Goal: Task Accomplishment & Management: Manage account settings

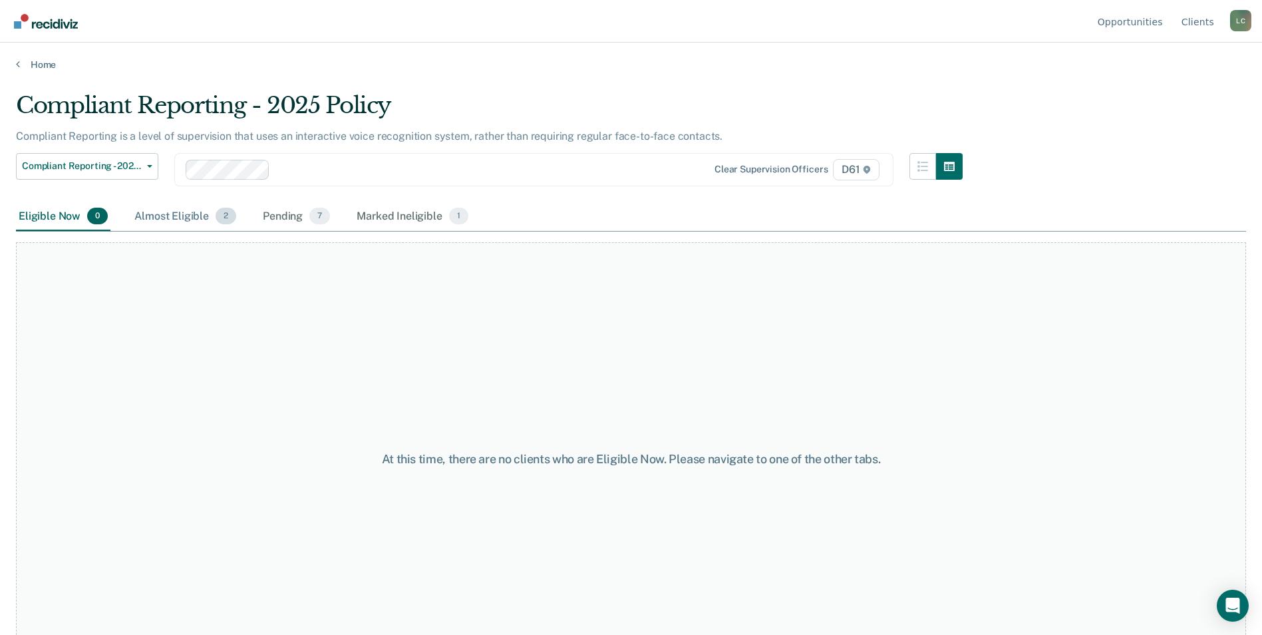
click at [173, 211] on div "Almost Eligible 2" at bounding box center [185, 216] width 107 height 29
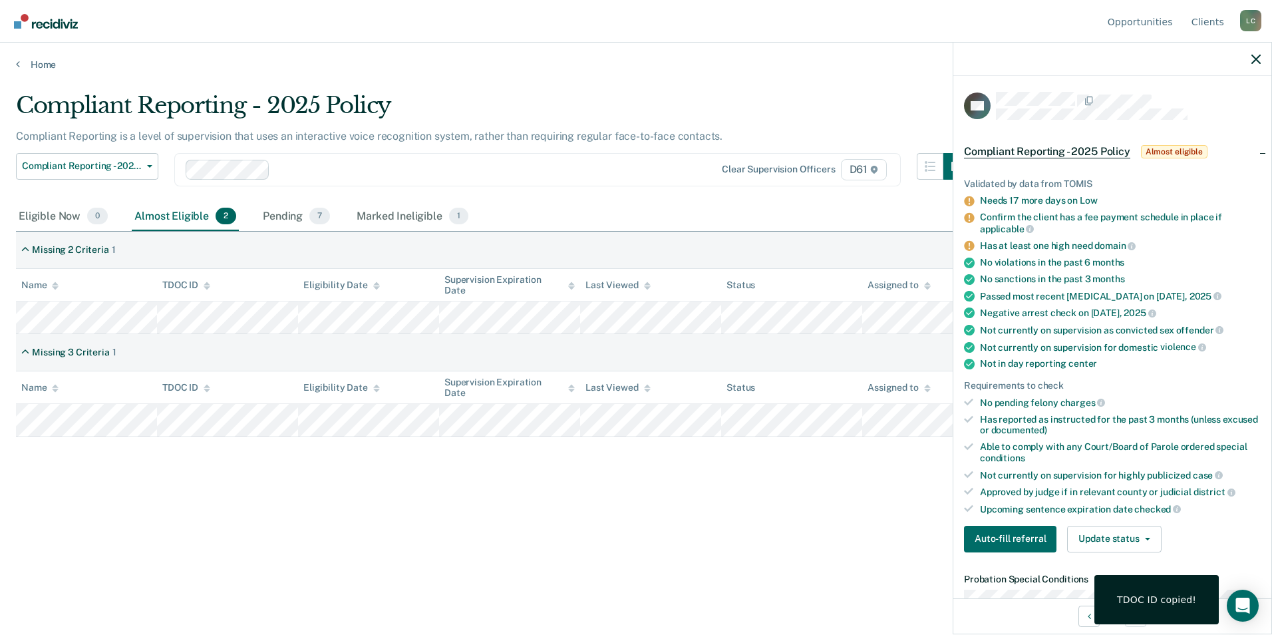
click at [541, 471] on div "Compliant Reporting - 2025 Policy Compliant Reporting is a level of supervision…" at bounding box center [636, 313] width 1240 height 443
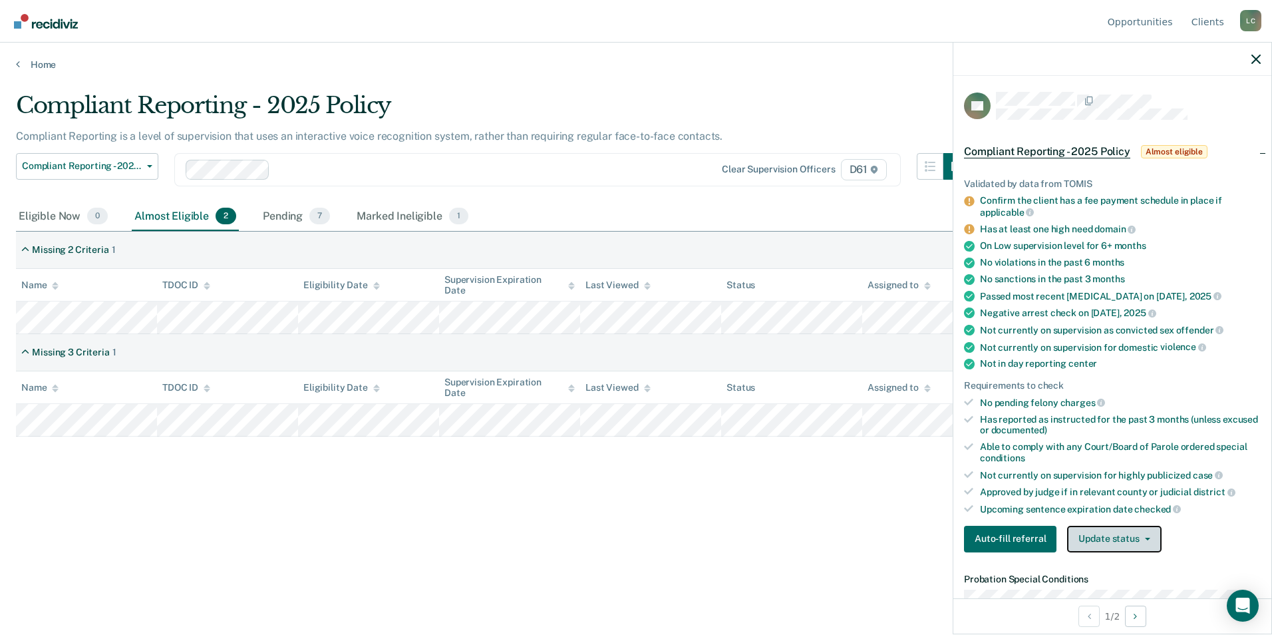
click at [1102, 534] on button "Update status" at bounding box center [1114, 539] width 94 height 27
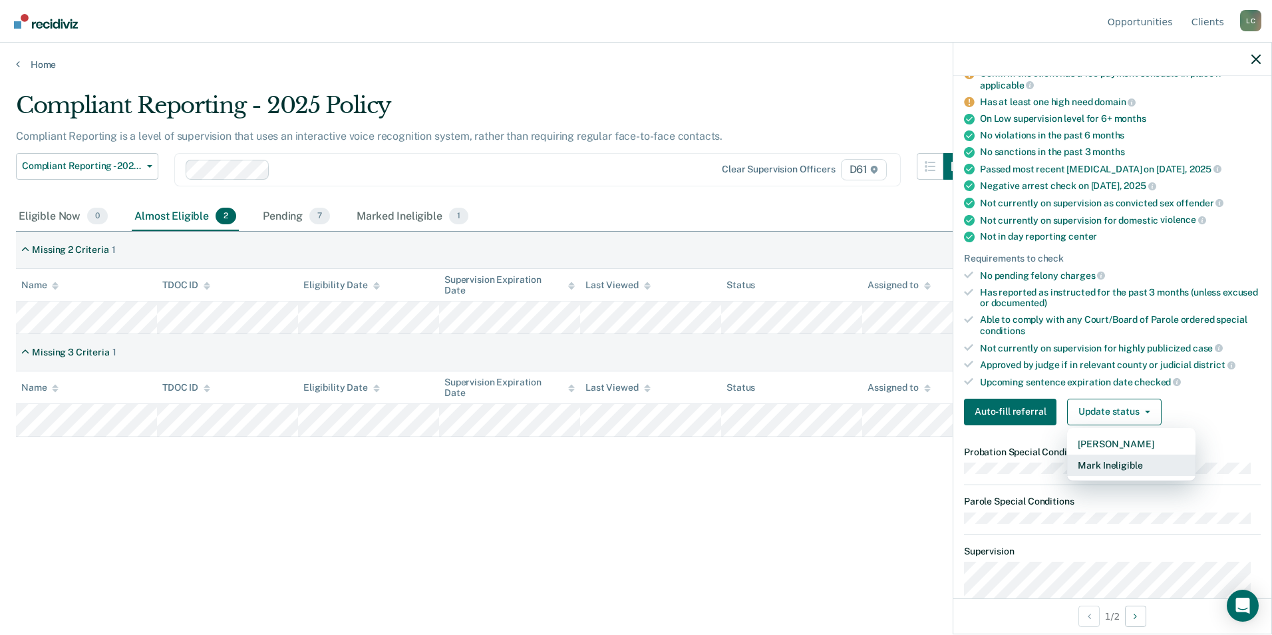
scroll to position [133, 0]
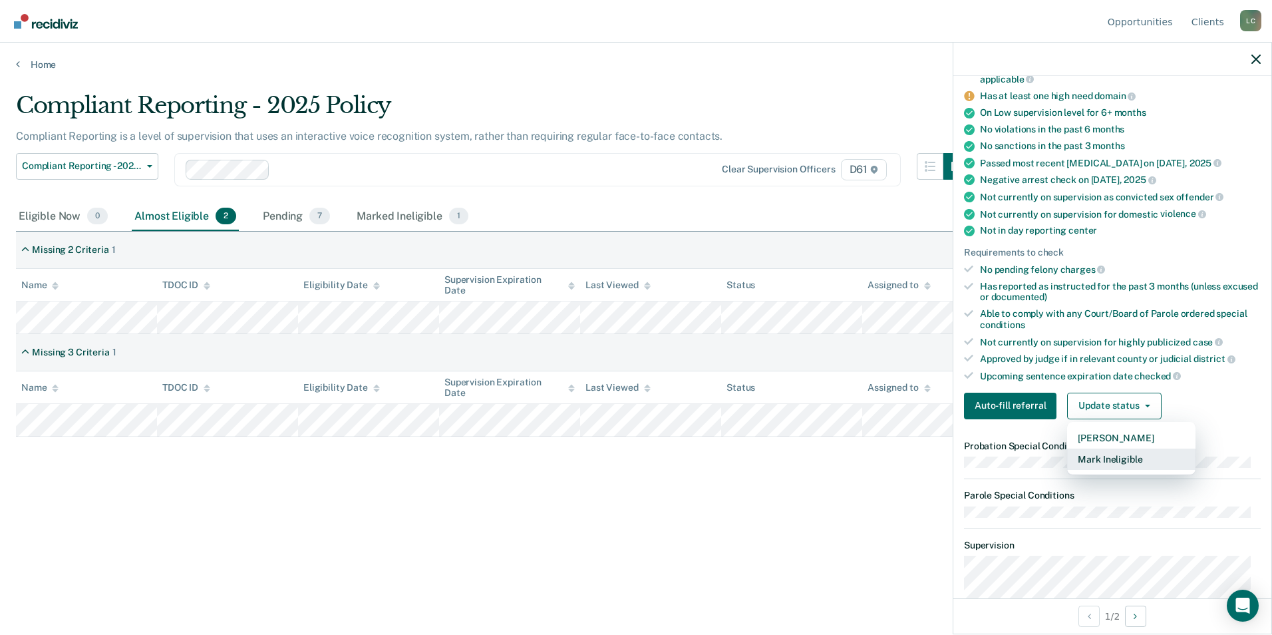
click at [1128, 459] on button "Mark Ineligible" at bounding box center [1131, 458] width 128 height 21
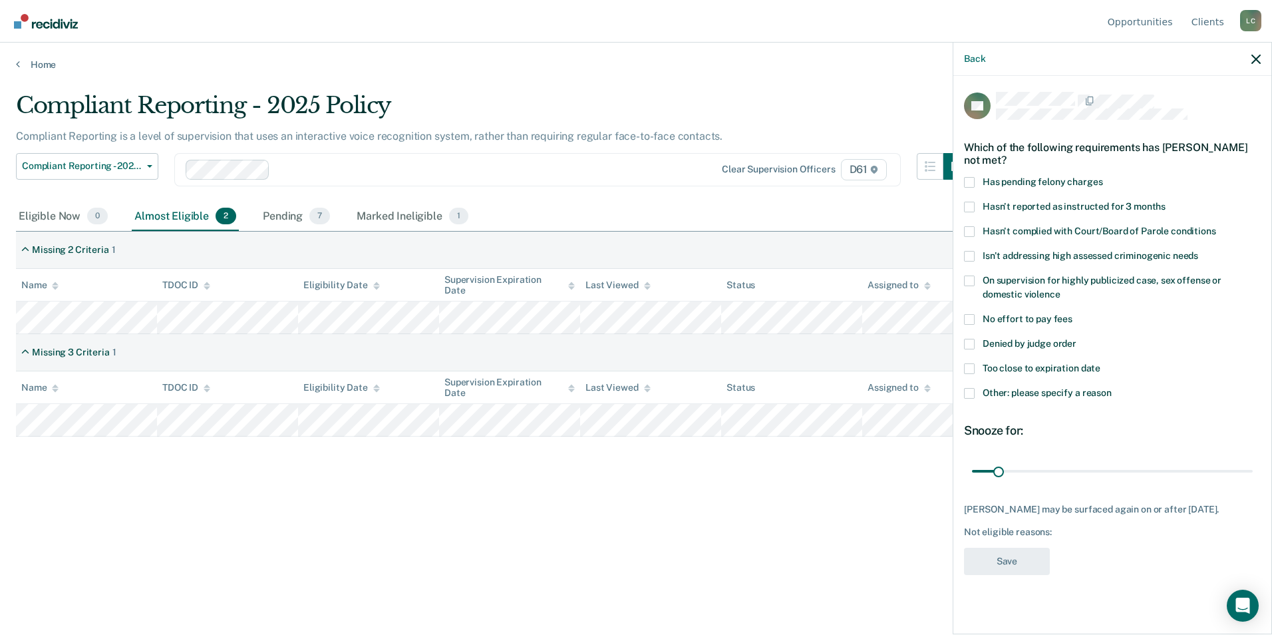
click at [995, 369] on span "Too close to expiration date" at bounding box center [1042, 368] width 118 height 11
click at [1100, 363] on input "Too close to expiration date" at bounding box center [1100, 363] width 0 height 0
click at [1029, 558] on button "Save" at bounding box center [1007, 561] width 86 height 27
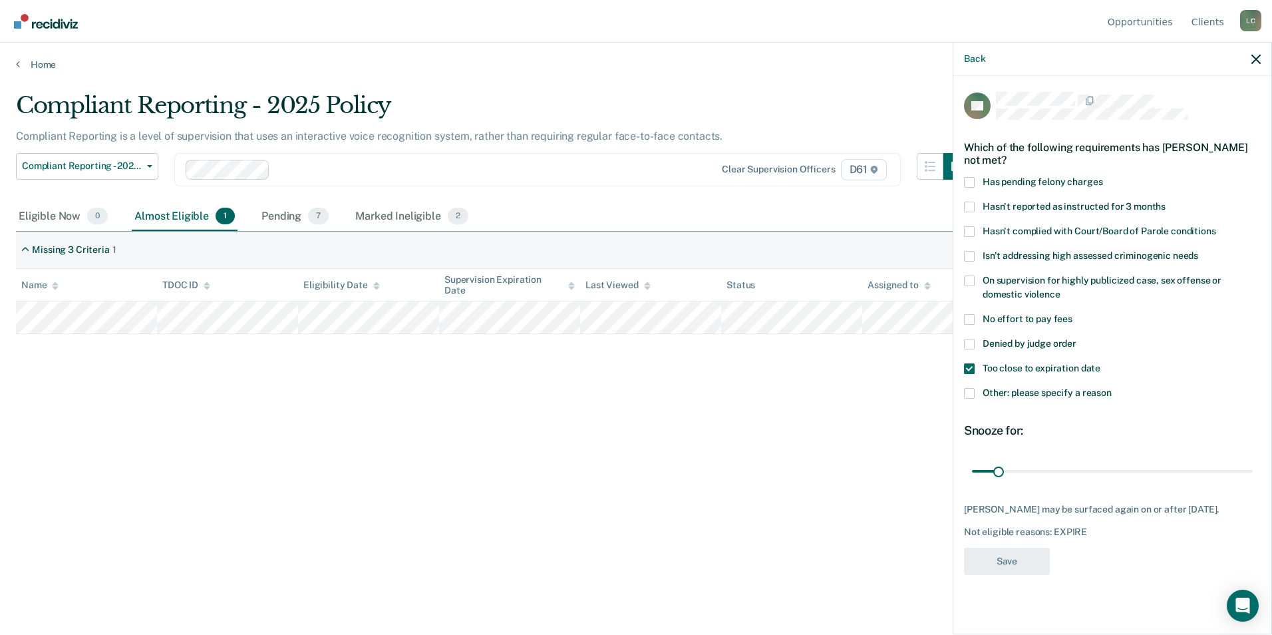
click at [892, 438] on div "Compliant Reporting - 2025 Policy Compliant Reporting is a level of supervision…" at bounding box center [636, 313] width 1240 height 443
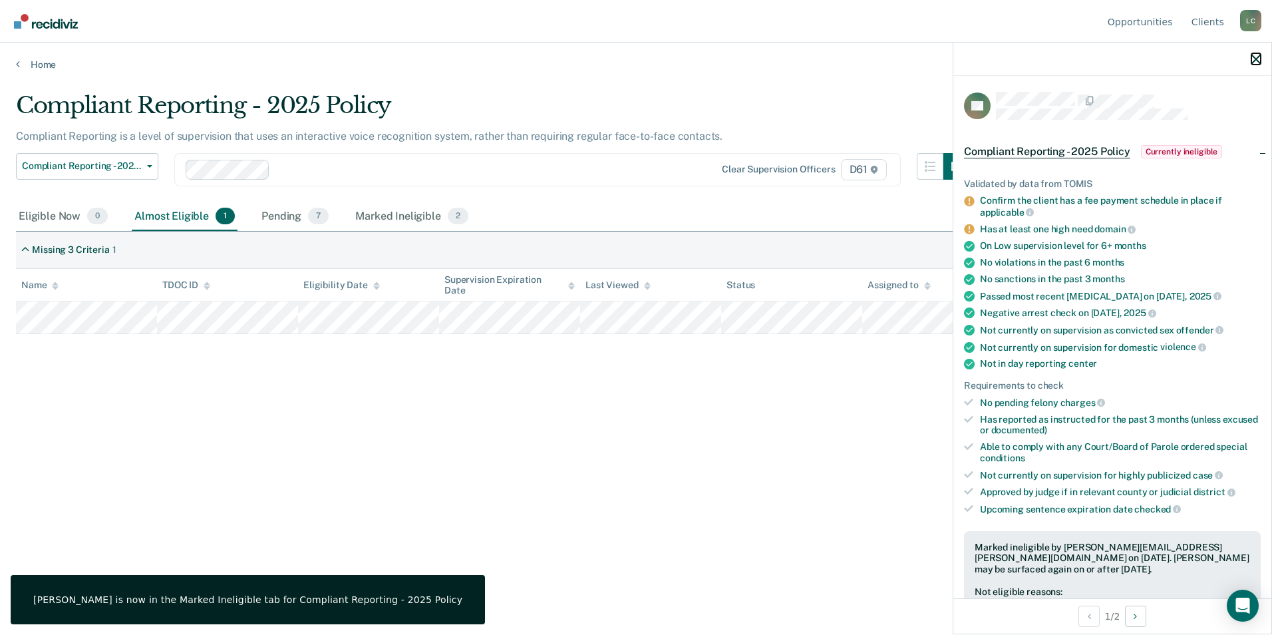
click at [1260, 61] on icon "button" at bounding box center [1255, 59] width 9 height 9
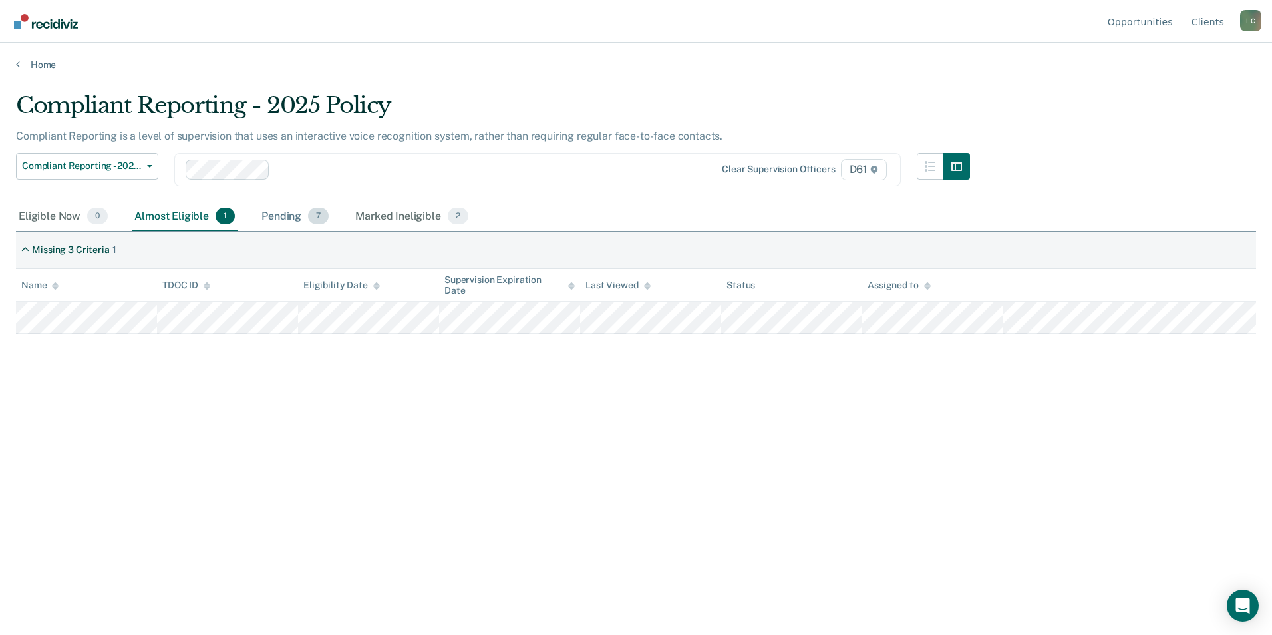
click at [271, 217] on div "Pending 7" at bounding box center [295, 216] width 73 height 29
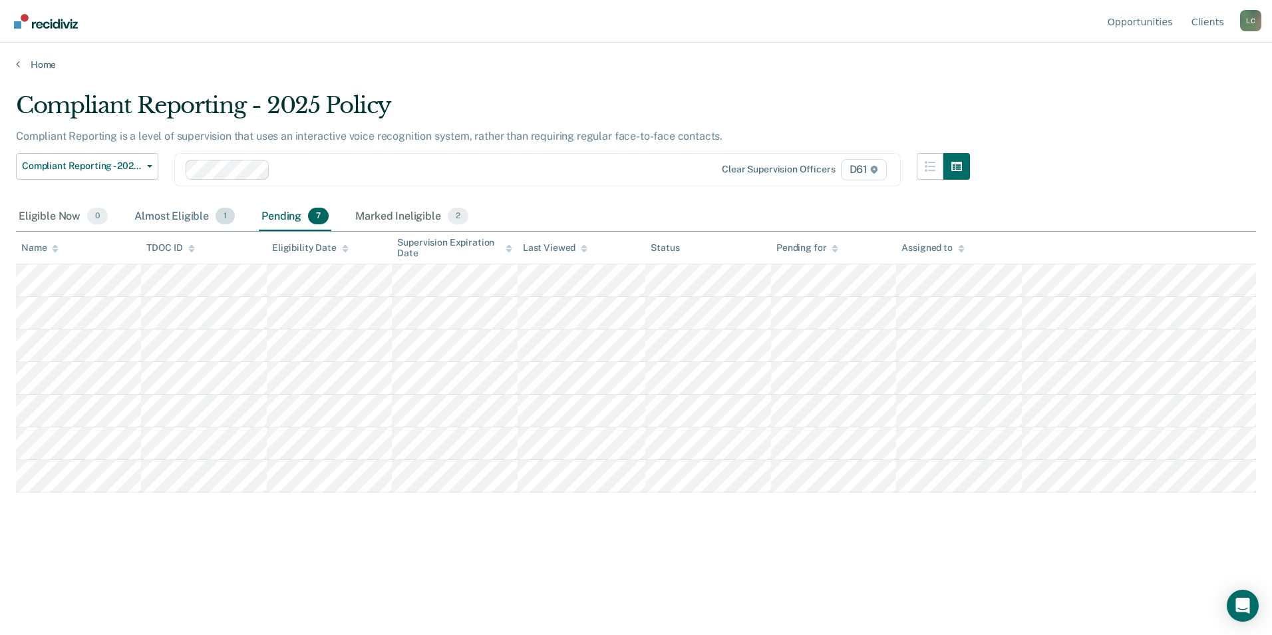
click at [194, 218] on div "Almost Eligible 1" at bounding box center [185, 216] width 106 height 29
